Goal: Task Accomplishment & Management: Manage account settings

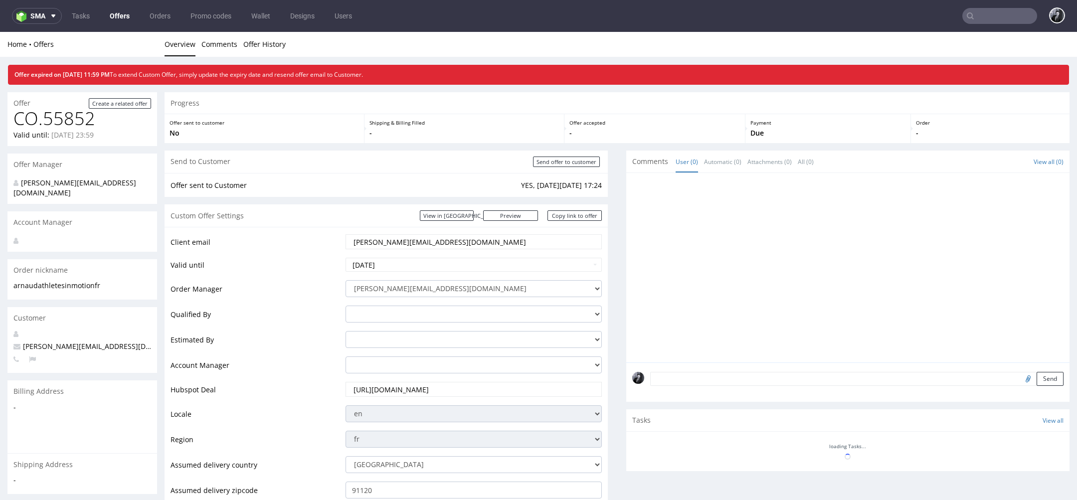
click at [118, 15] on link "Offers" at bounding box center [120, 16] width 32 height 16
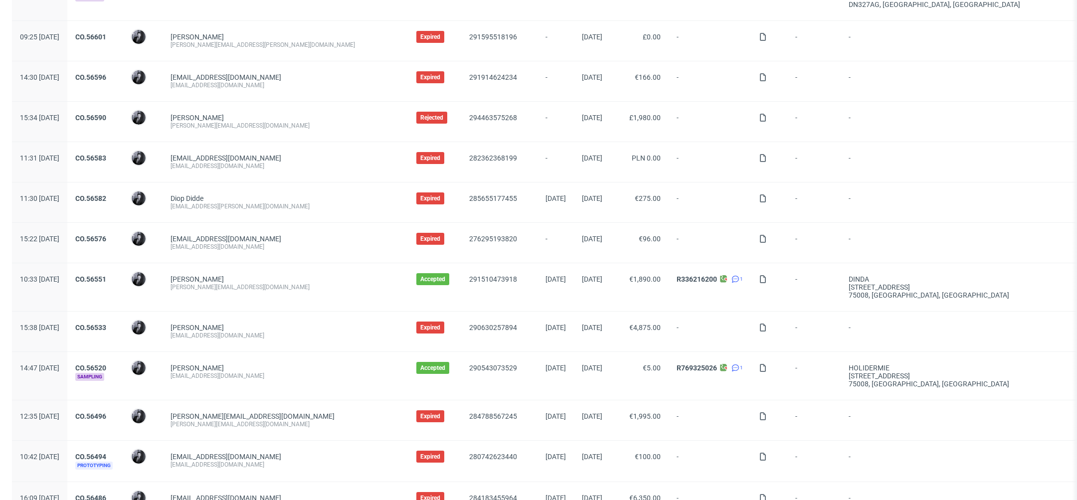
scroll to position [497, 0]
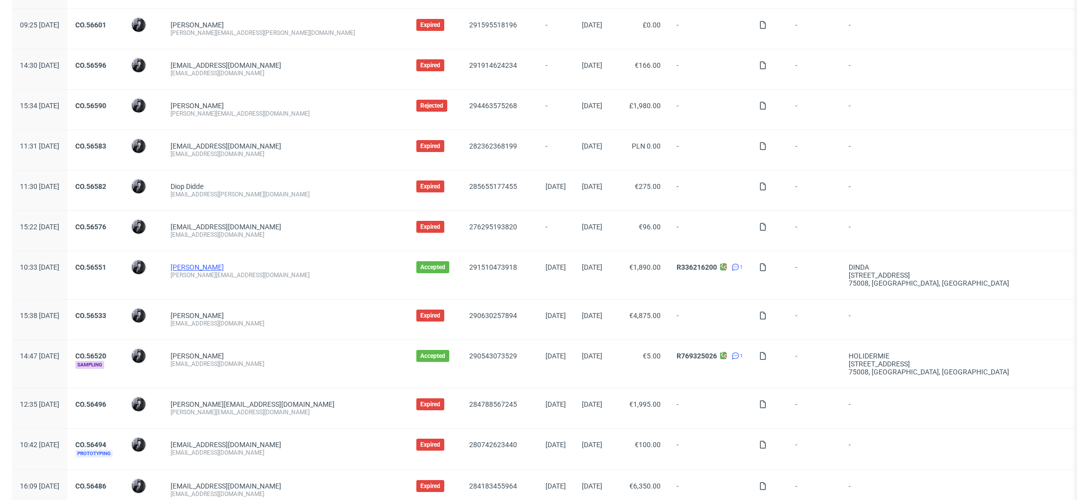
click at [224, 263] on link "DINDA ANNISA" at bounding box center [197, 267] width 53 height 8
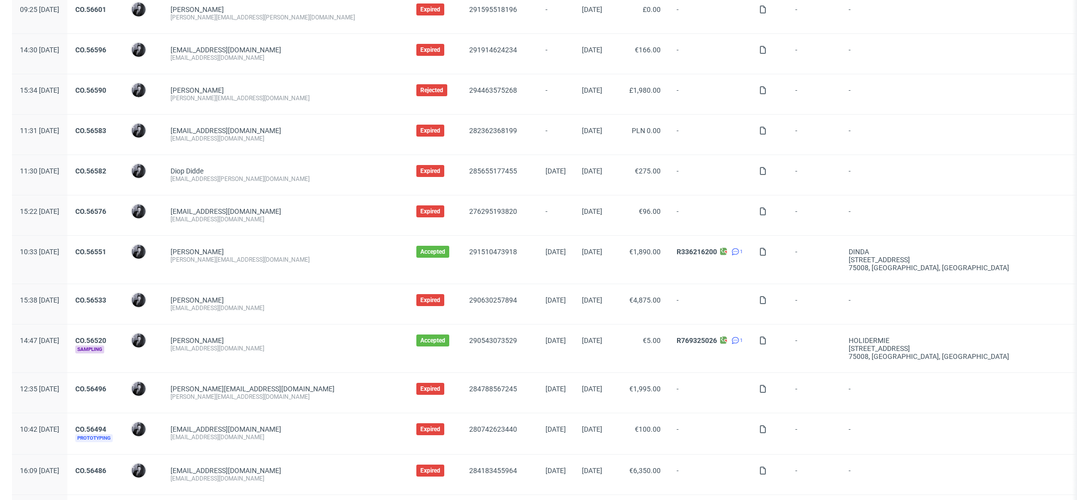
scroll to position [495, 0]
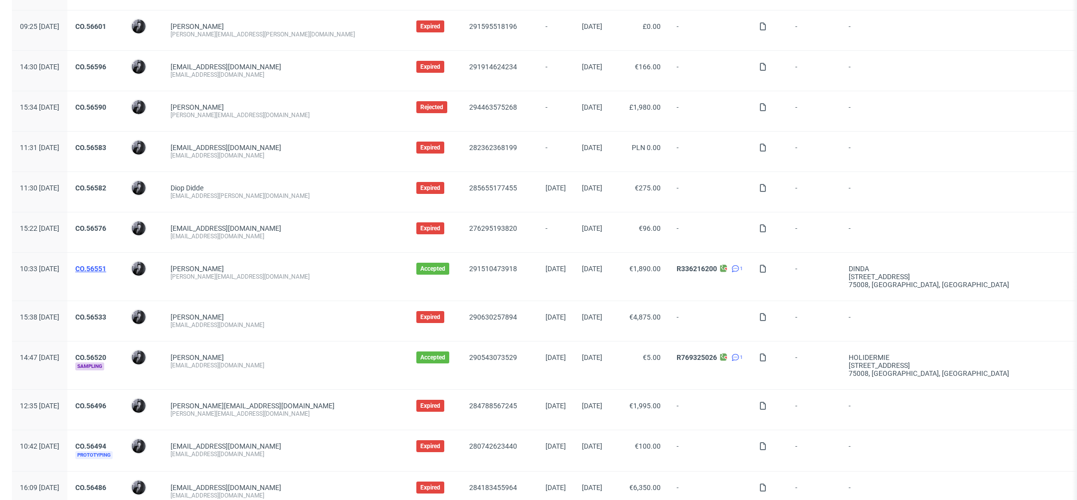
click at [106, 268] on link "CO.56551" at bounding box center [90, 269] width 31 height 8
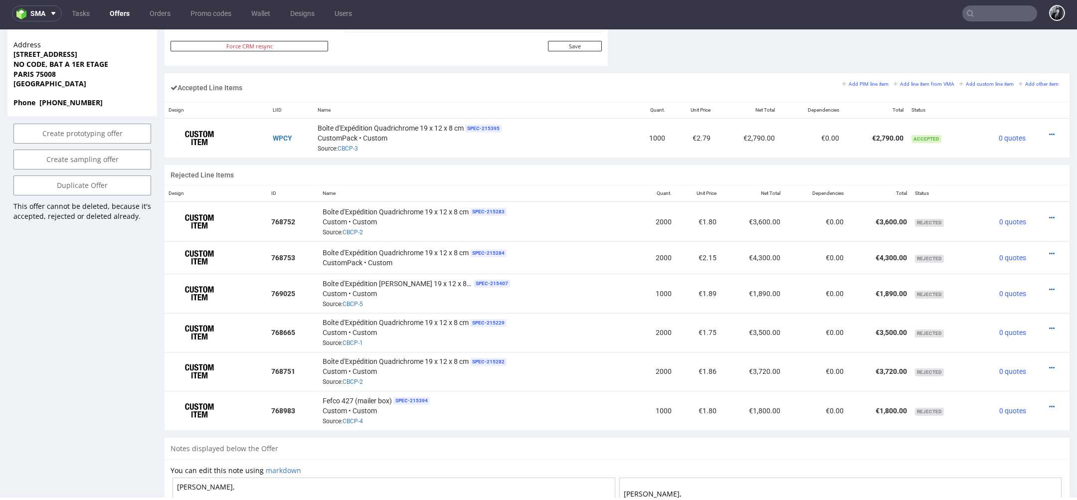
scroll to position [578, 0]
click at [1050, 133] on icon at bounding box center [1052, 135] width 5 height 7
click at [1007, 171] on span "Edit item price" at bounding box center [1011, 170] width 72 height 10
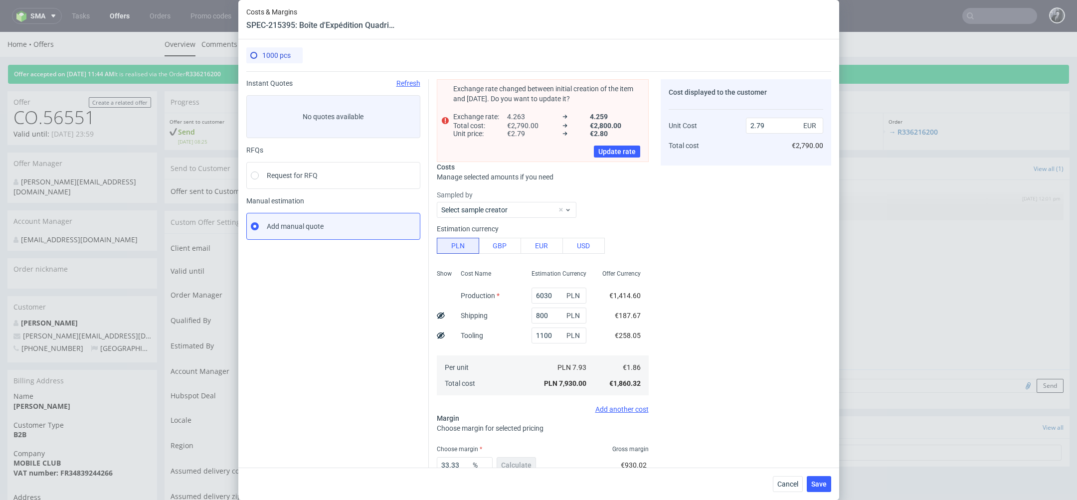
scroll to position [66, 0]
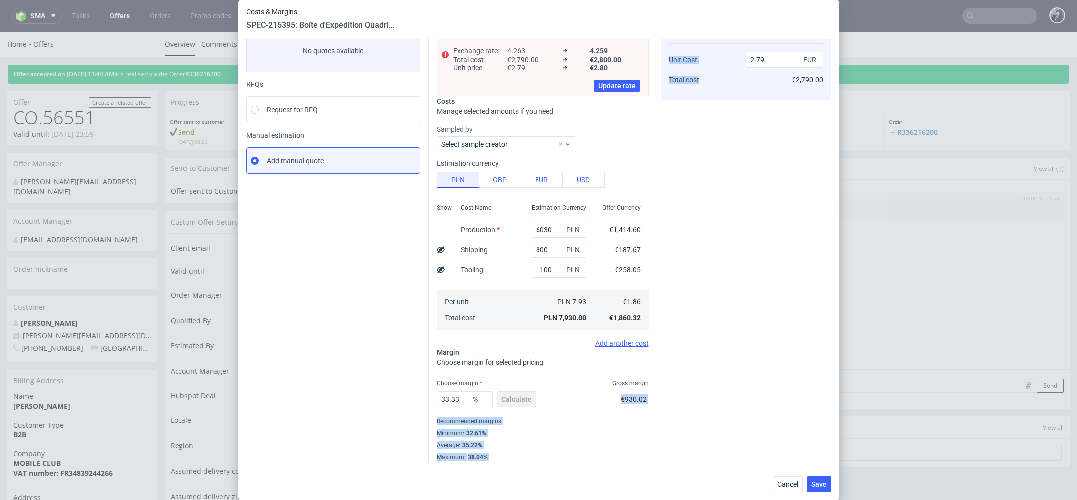
drag, startPoint x: 655, startPoint y: 398, endPoint x: 624, endPoint y: 398, distance: 31.9
click at [624, 398] on div "Exchange rate changed between initial creation of the item and today. Do you wa…" at bounding box center [630, 233] width 403 height 456
click at [624, 398] on span "€930.02" at bounding box center [634, 400] width 26 height 8
drag, startPoint x: 624, startPoint y: 398, endPoint x: 630, endPoint y: 398, distance: 6.5
click at [630, 398] on span "€930.02" at bounding box center [634, 400] width 26 height 8
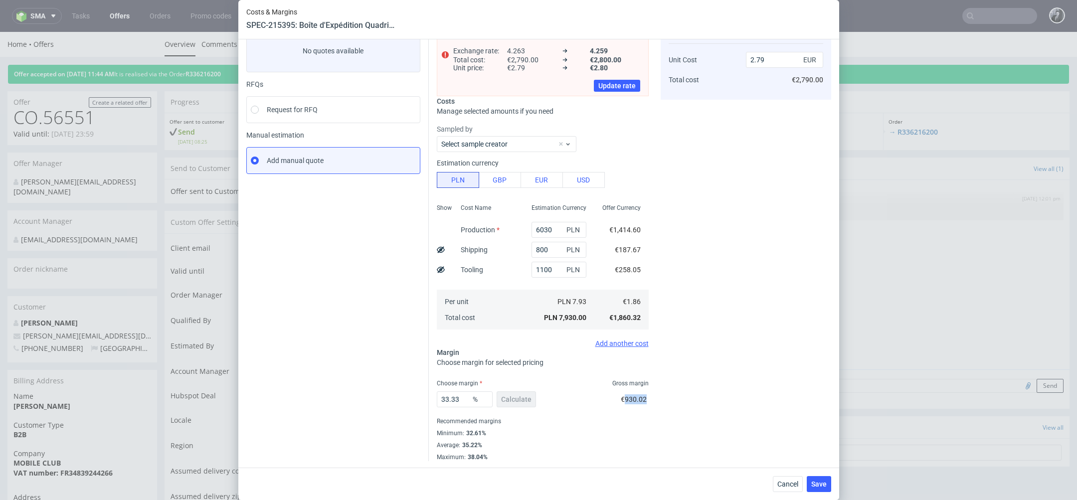
click at [630, 398] on span "€930.02" at bounding box center [634, 400] width 26 height 8
drag, startPoint x: 647, startPoint y: 401, endPoint x: 622, endPoint y: 400, distance: 25.0
click at [622, 400] on div "€930.02" at bounding box center [635, 402] width 28 height 28
copy span "€930.02"
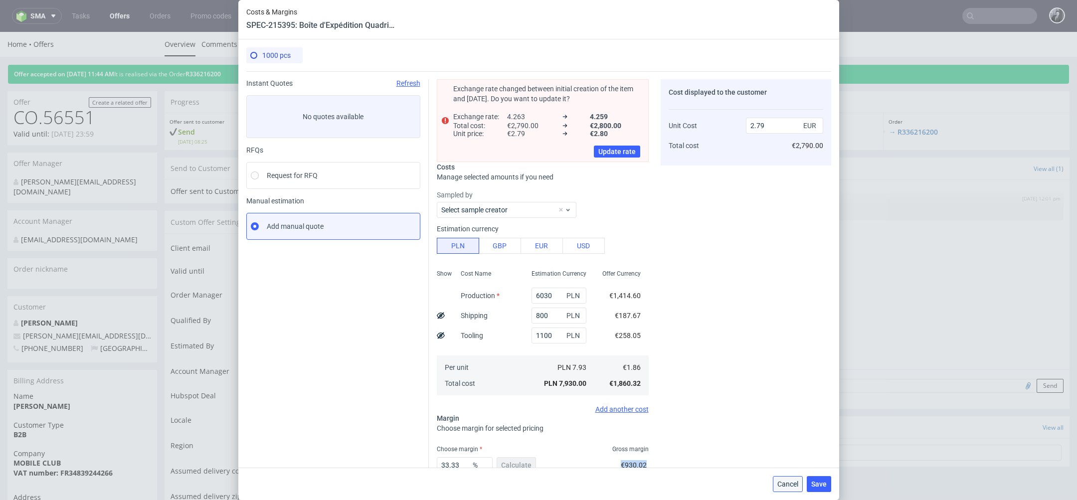
click at [791, 487] on span "Cancel" at bounding box center [788, 484] width 21 height 7
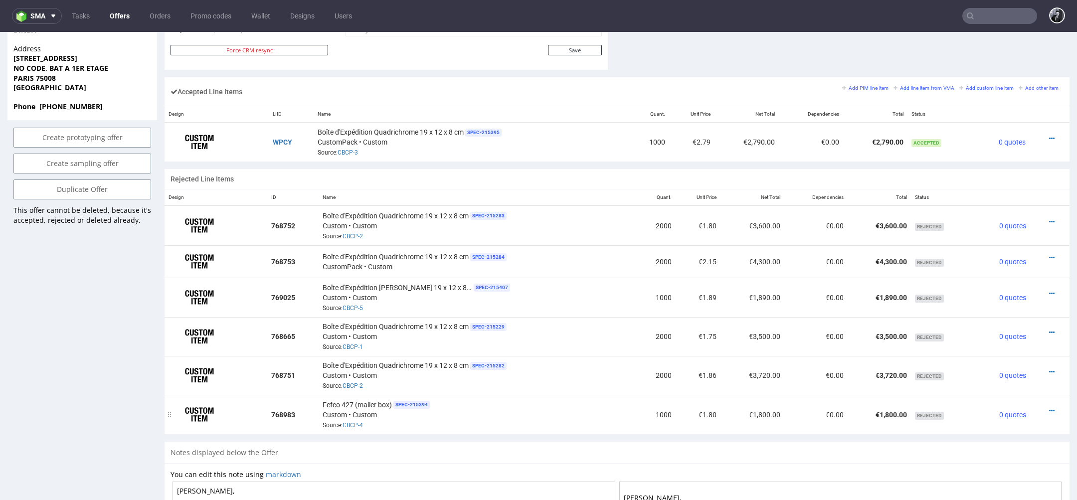
scroll to position [576, 0]
click at [1036, 137] on div at bounding box center [1047, 139] width 26 height 10
click at [1050, 137] on icon at bounding box center [1052, 139] width 5 height 7
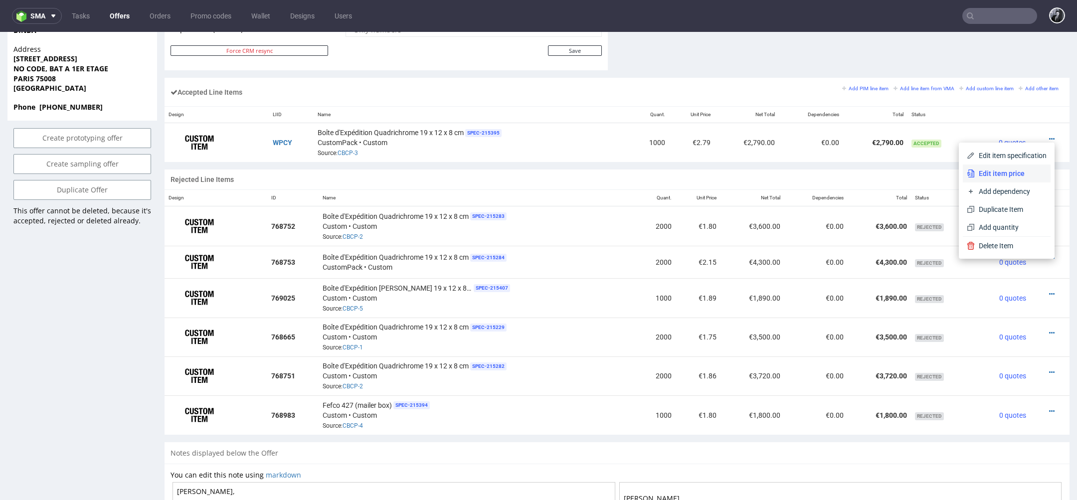
click at [1015, 175] on span "Edit item price" at bounding box center [1011, 174] width 72 height 10
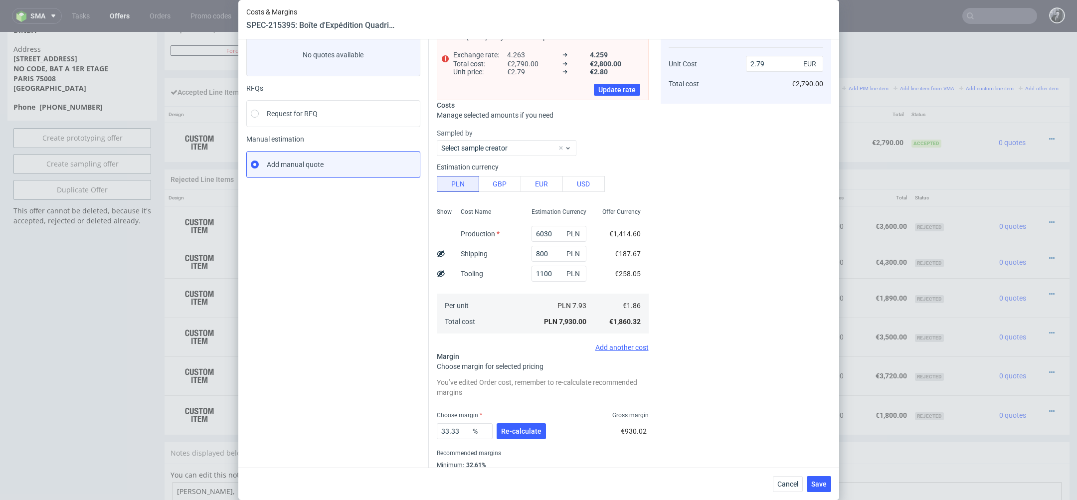
scroll to position [94, 0]
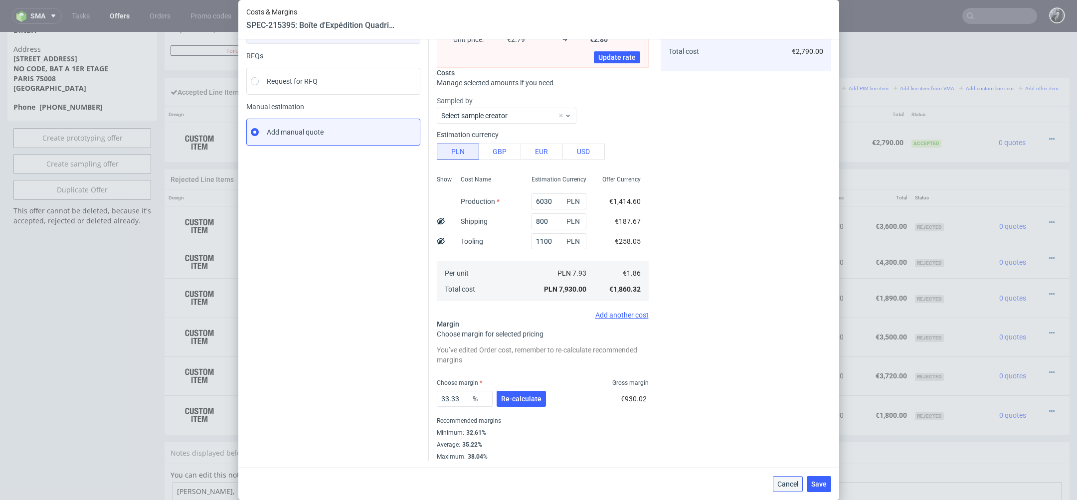
click at [785, 481] on span "Cancel" at bounding box center [788, 484] width 21 height 7
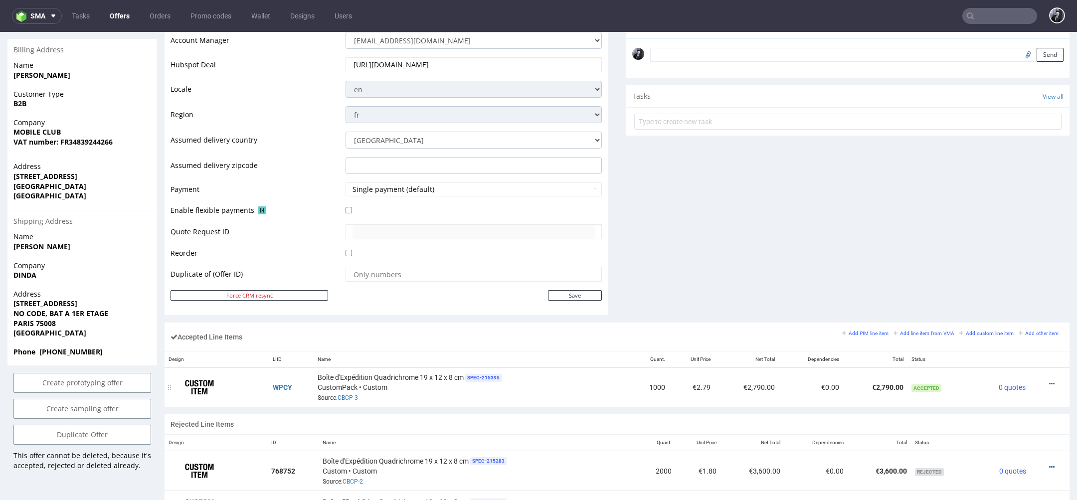
scroll to position [0, 0]
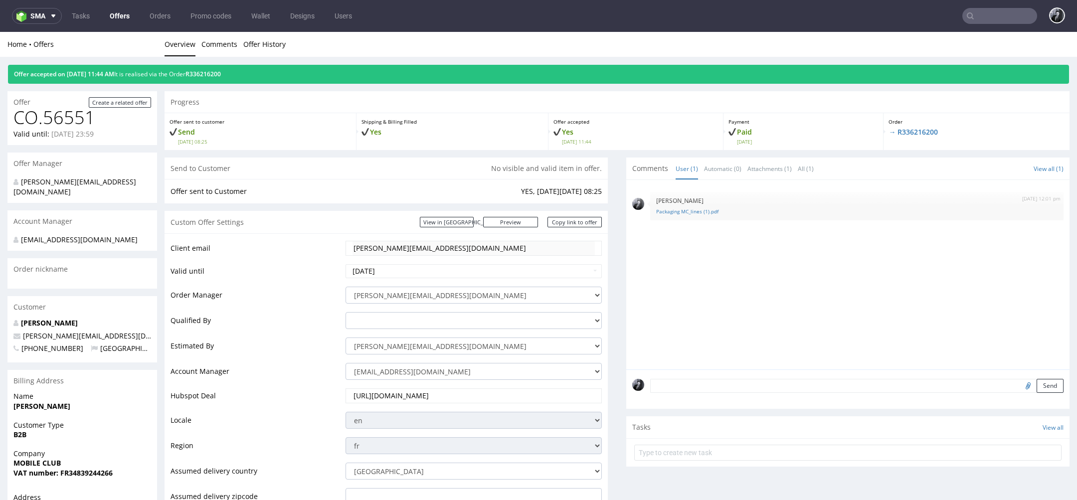
click at [988, 18] on input "text" at bounding box center [1000, 16] width 75 height 16
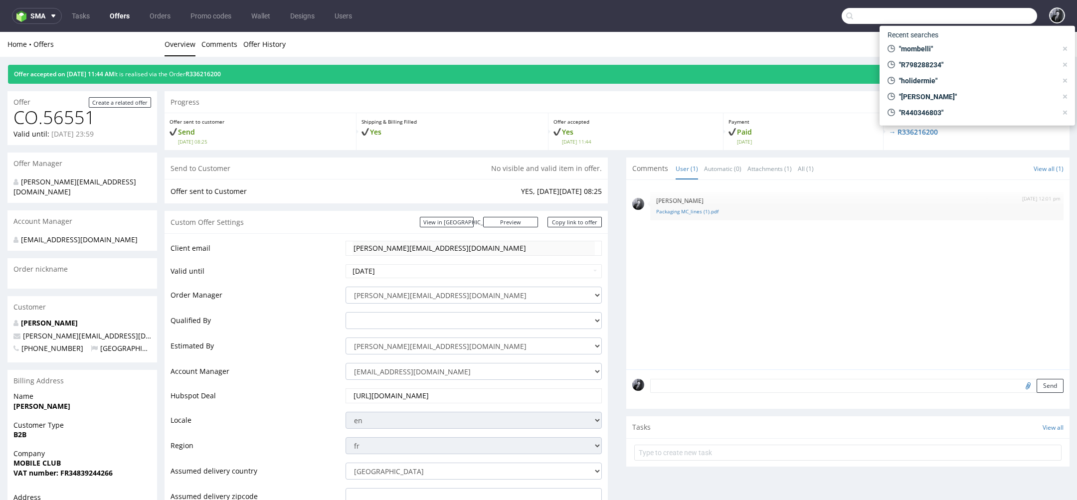
paste input "CO.56079"
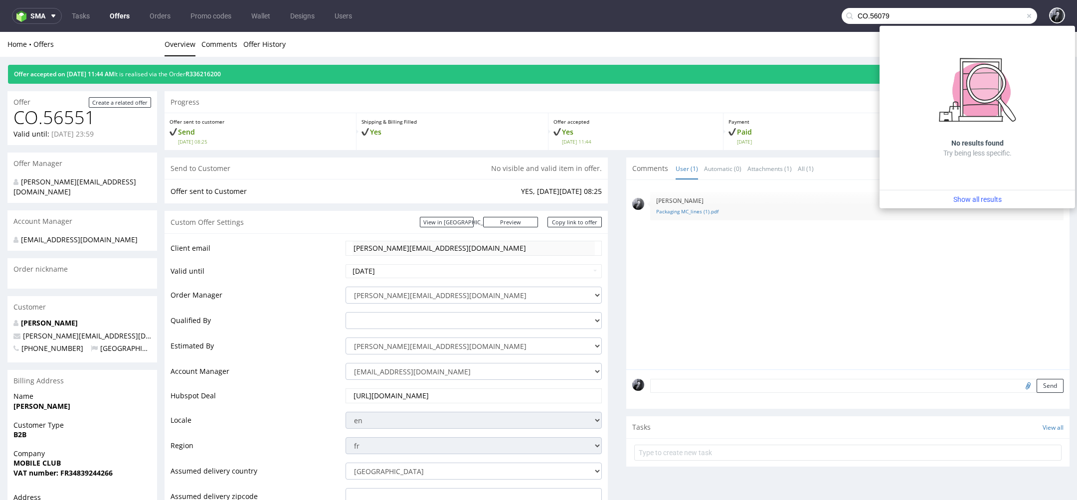
type input "CO.56079"
click at [124, 14] on link "Offers" at bounding box center [120, 16] width 32 height 16
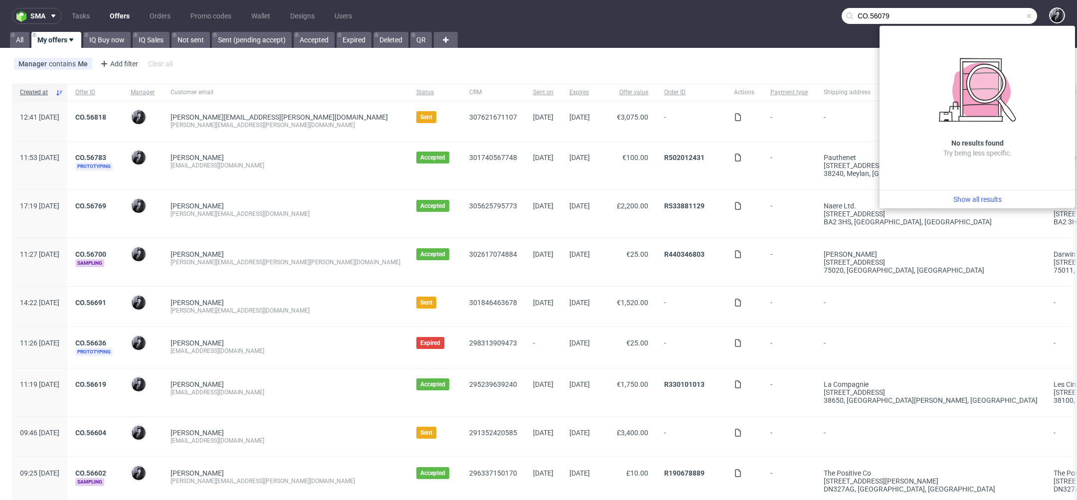
click at [927, 16] on input "CO.56079" at bounding box center [940, 16] width 196 height 16
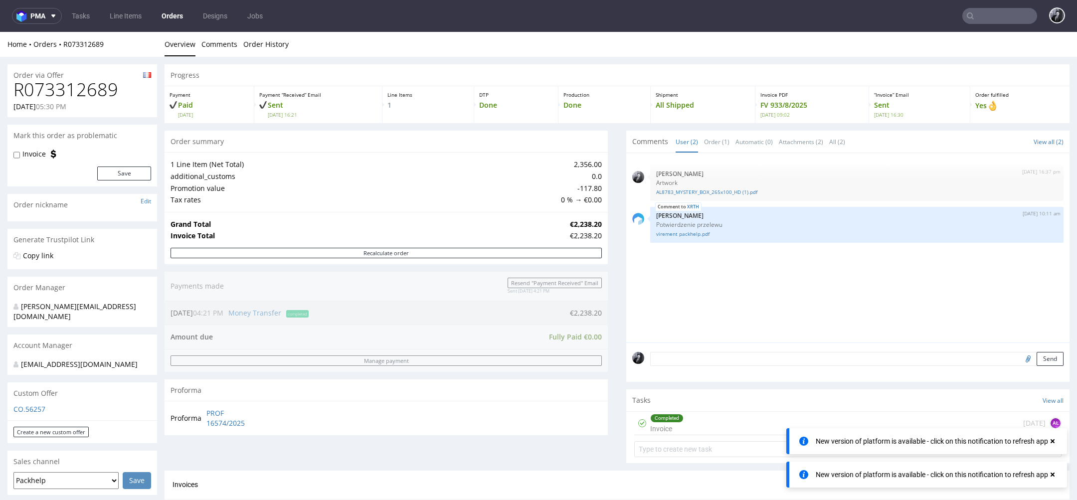
scroll to position [1, 0]
